Goal: Transaction & Acquisition: Purchase product/service

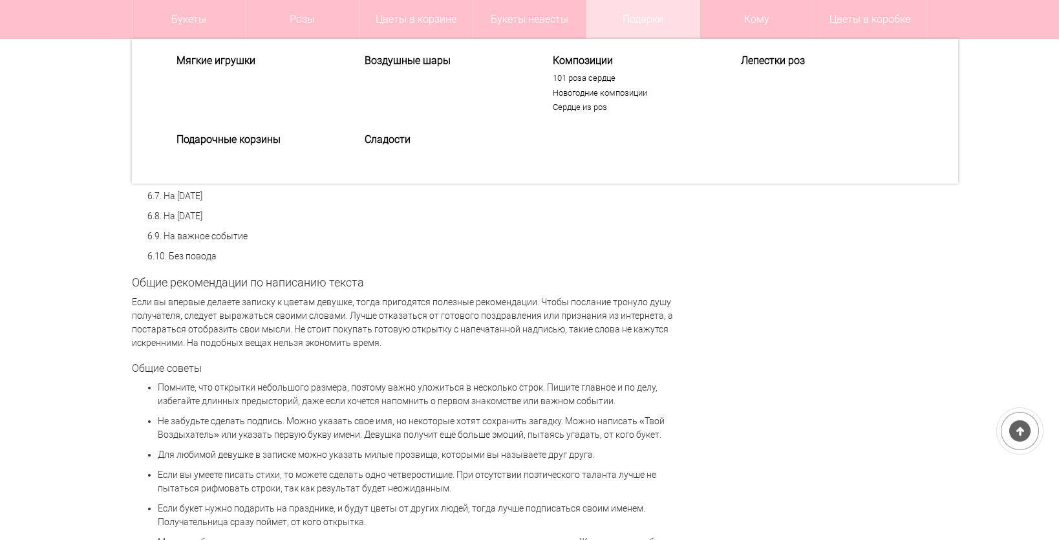
scroll to position [1076, 0]
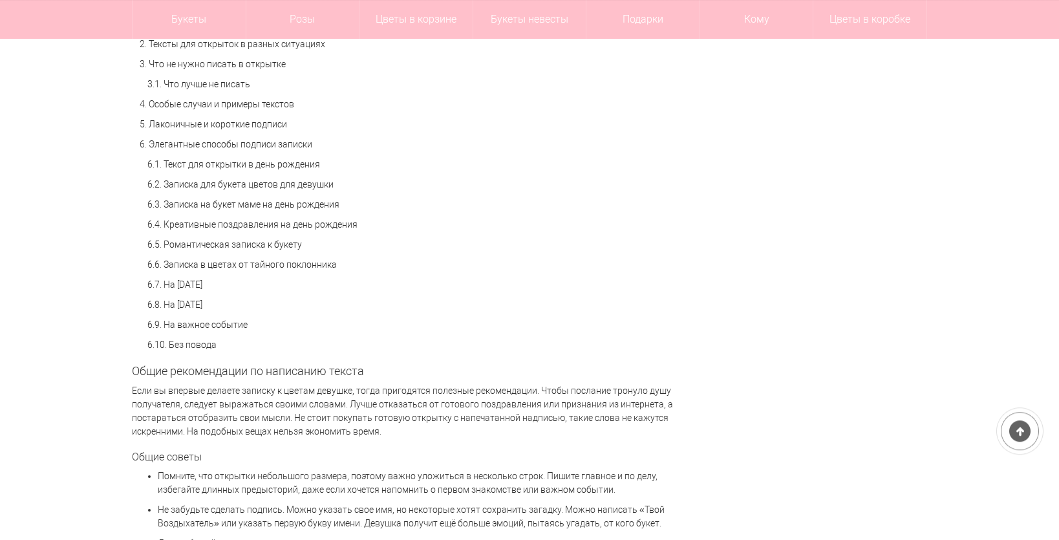
scroll to position [1009, 0]
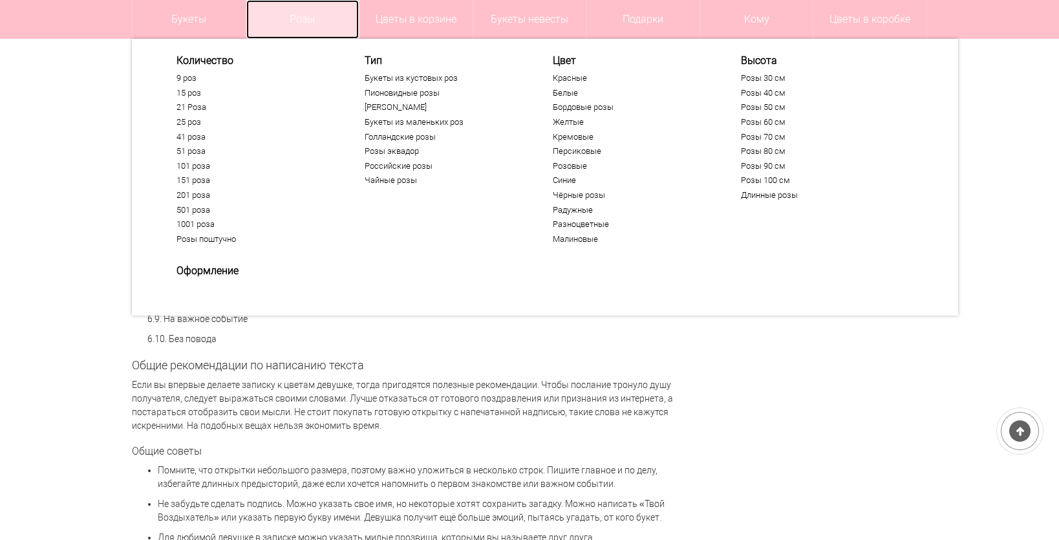
click at [276, 13] on link "Розы" at bounding box center [302, 19] width 113 height 39
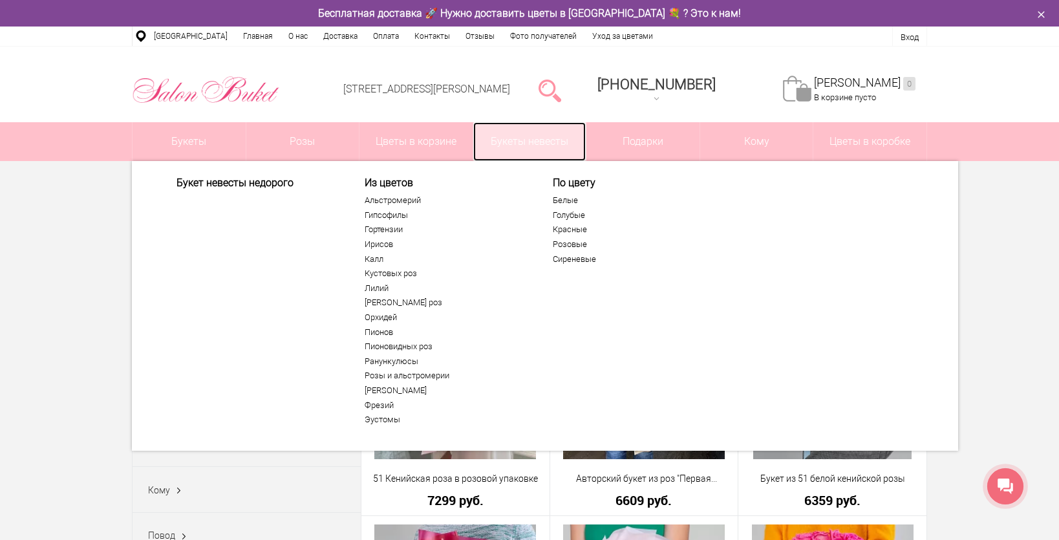
click at [532, 148] on link "Букеты невесты" at bounding box center [529, 141] width 113 height 39
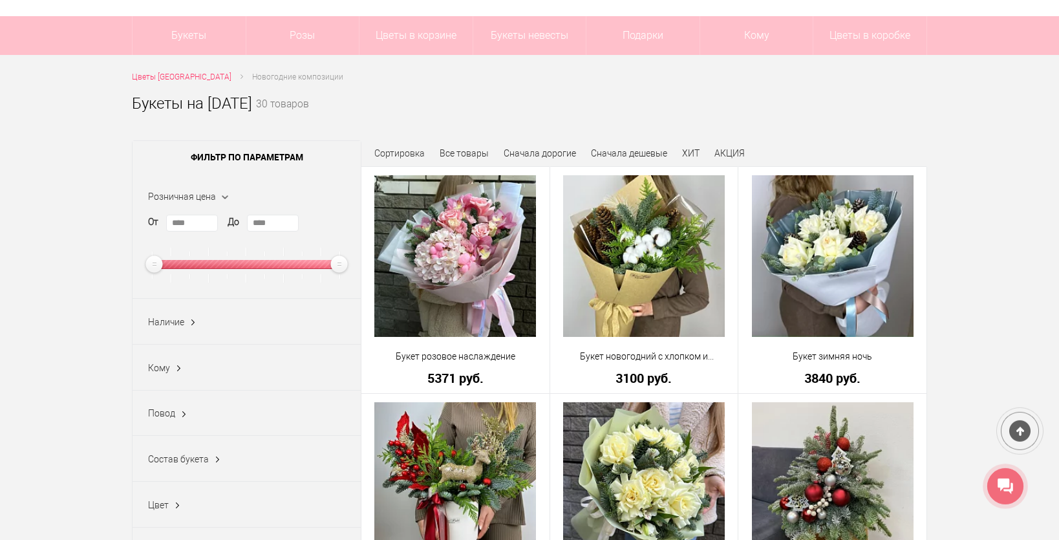
scroll to position [134, 0]
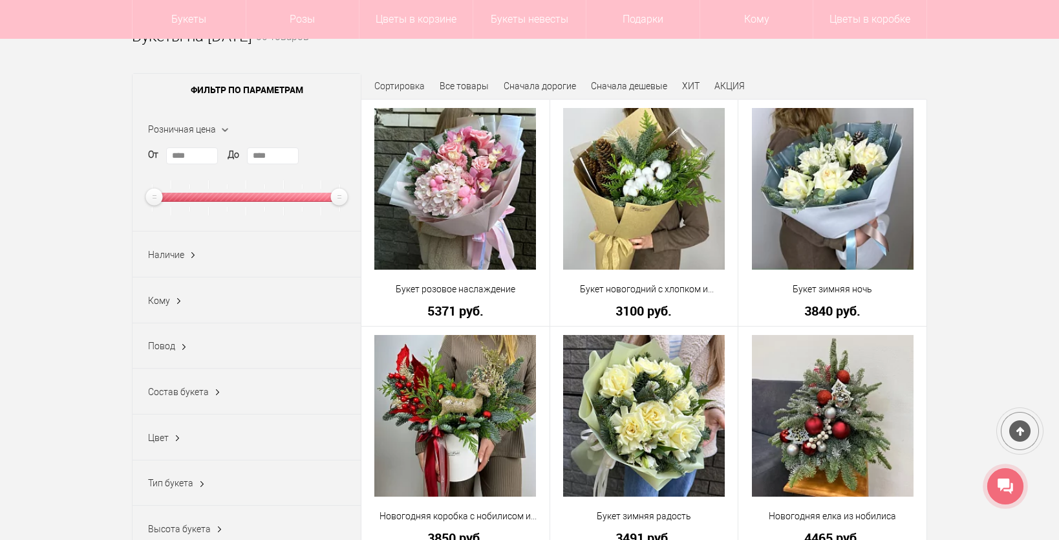
drag, startPoint x: 309, startPoint y: 204, endPoint x: 246, endPoint y: 205, distance: 62.7
click at [246, 205] on div at bounding box center [247, 197] width 194 height 35
type input "****"
click at [246, 201] on div at bounding box center [247, 197] width 194 height 9
type input "****"
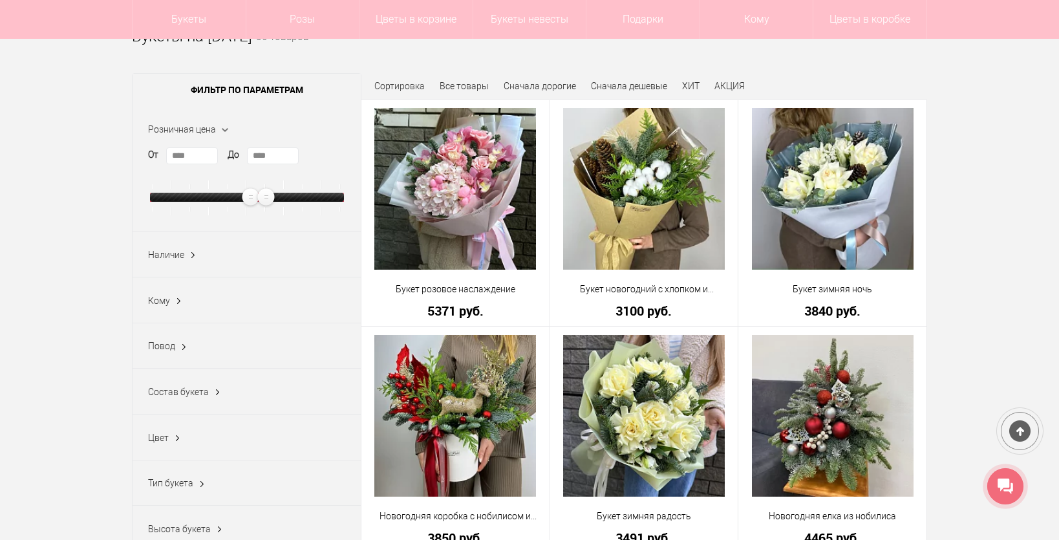
drag, startPoint x: 271, startPoint y: 200, endPoint x: 307, endPoint y: 202, distance: 36.3
click at [307, 202] on div at bounding box center [247, 197] width 194 height 9
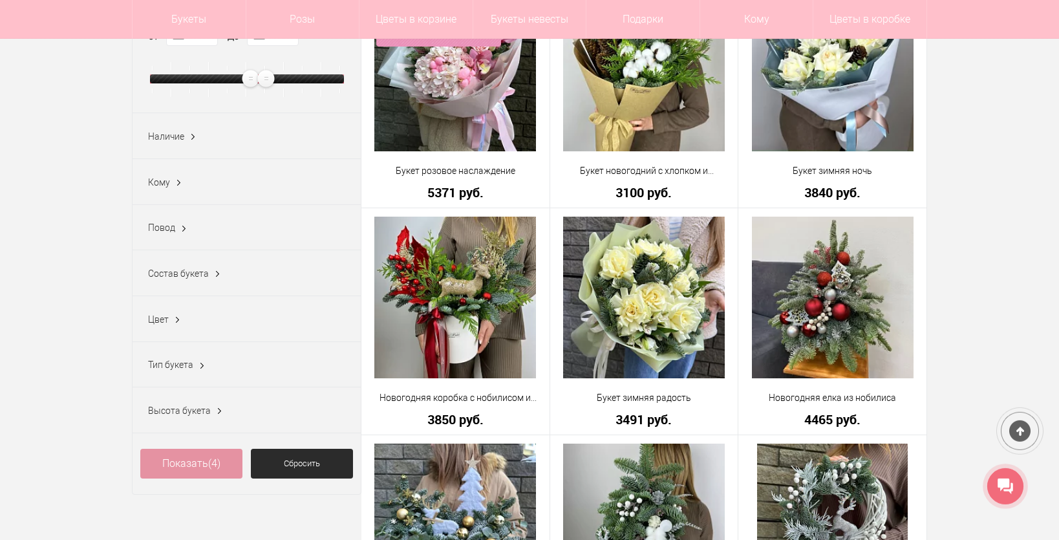
scroll to position [269, 0]
